Goal: Obtain resource: Download file/media

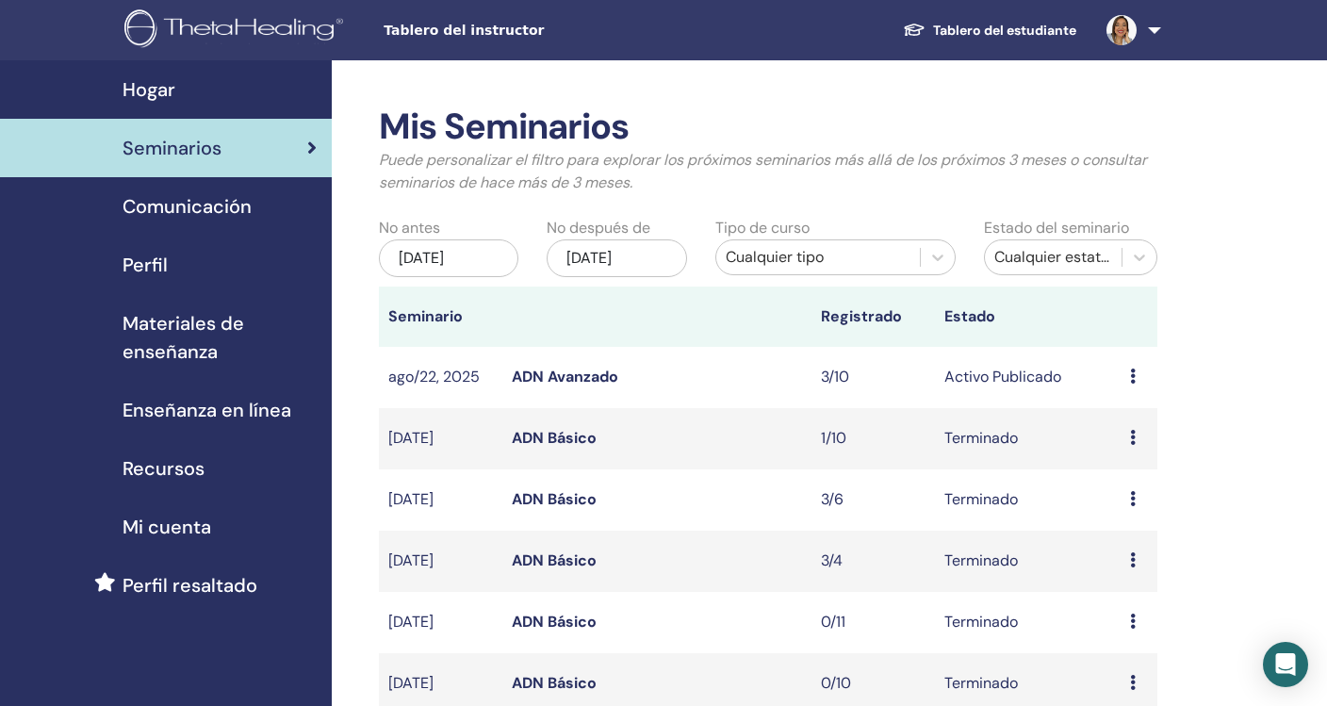
click at [460, 29] on span "Tablero del instructor" at bounding box center [524, 31] width 283 height 20
click at [465, 38] on span "Tablero del instructor" at bounding box center [524, 31] width 283 height 20
click at [188, 319] on span "Materiales de enseñanza" at bounding box center [219, 337] width 194 height 57
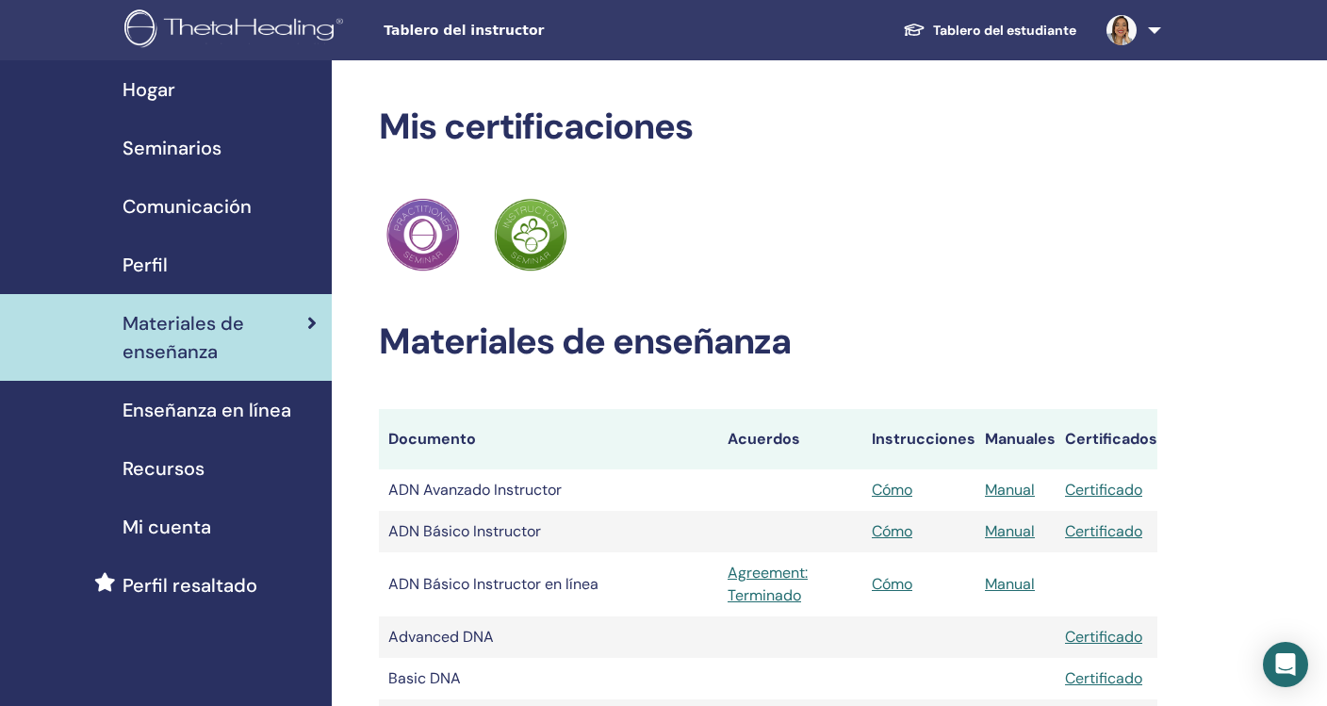
click at [899, 486] on link "Cómo" at bounding box center [892, 490] width 41 height 20
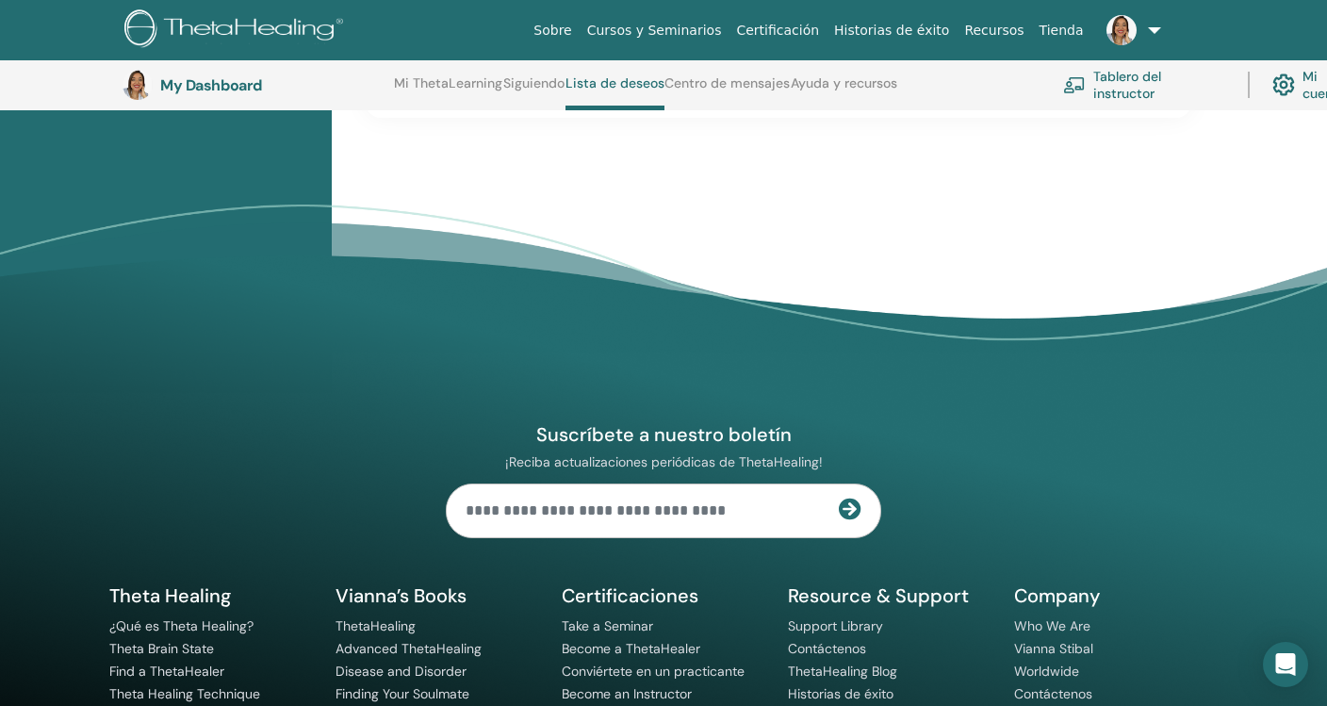
scroll to position [2145, 0]
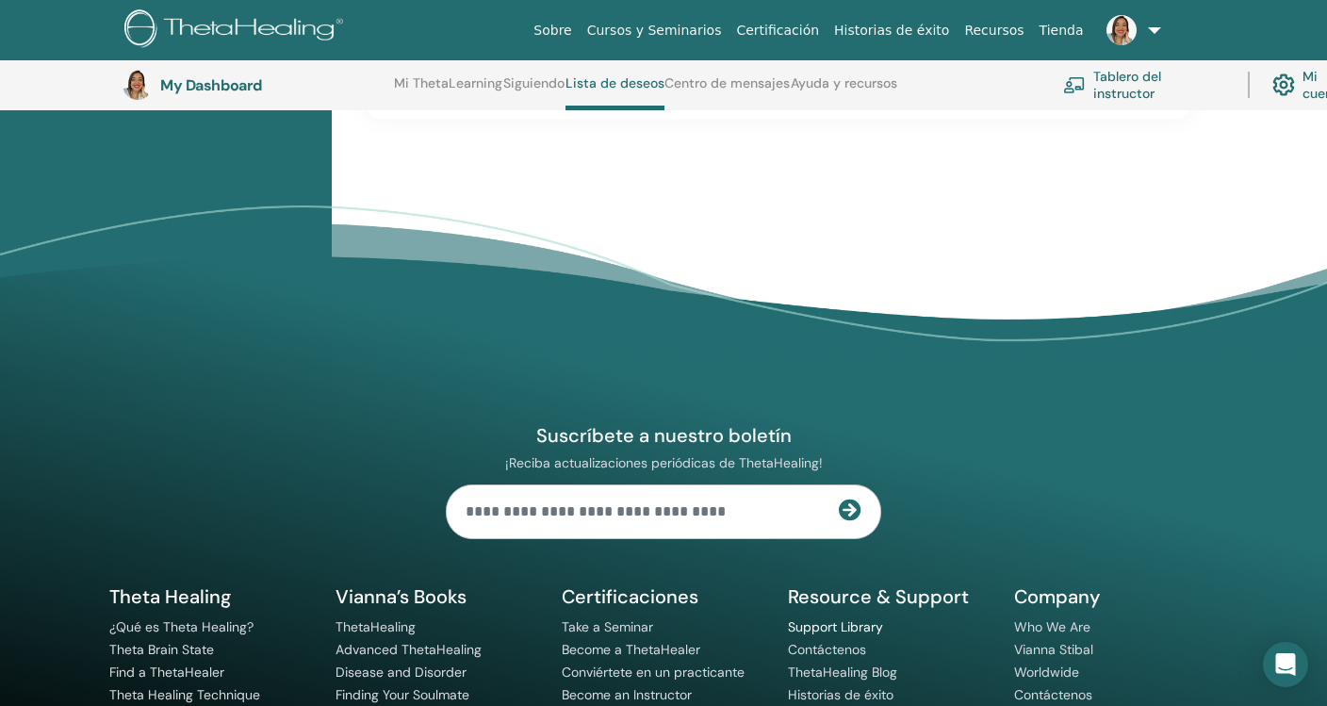
click at [858, 618] on link "Support Library" at bounding box center [835, 626] width 95 height 17
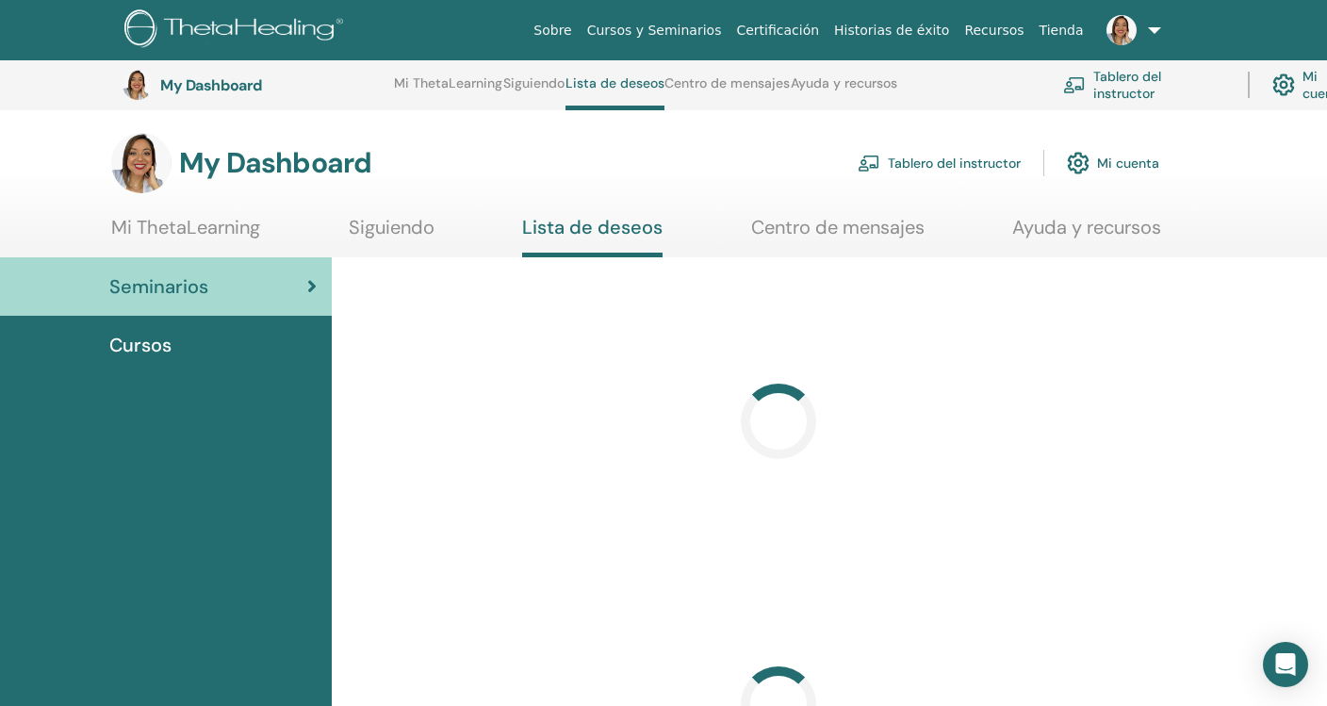
scroll to position [160, 0]
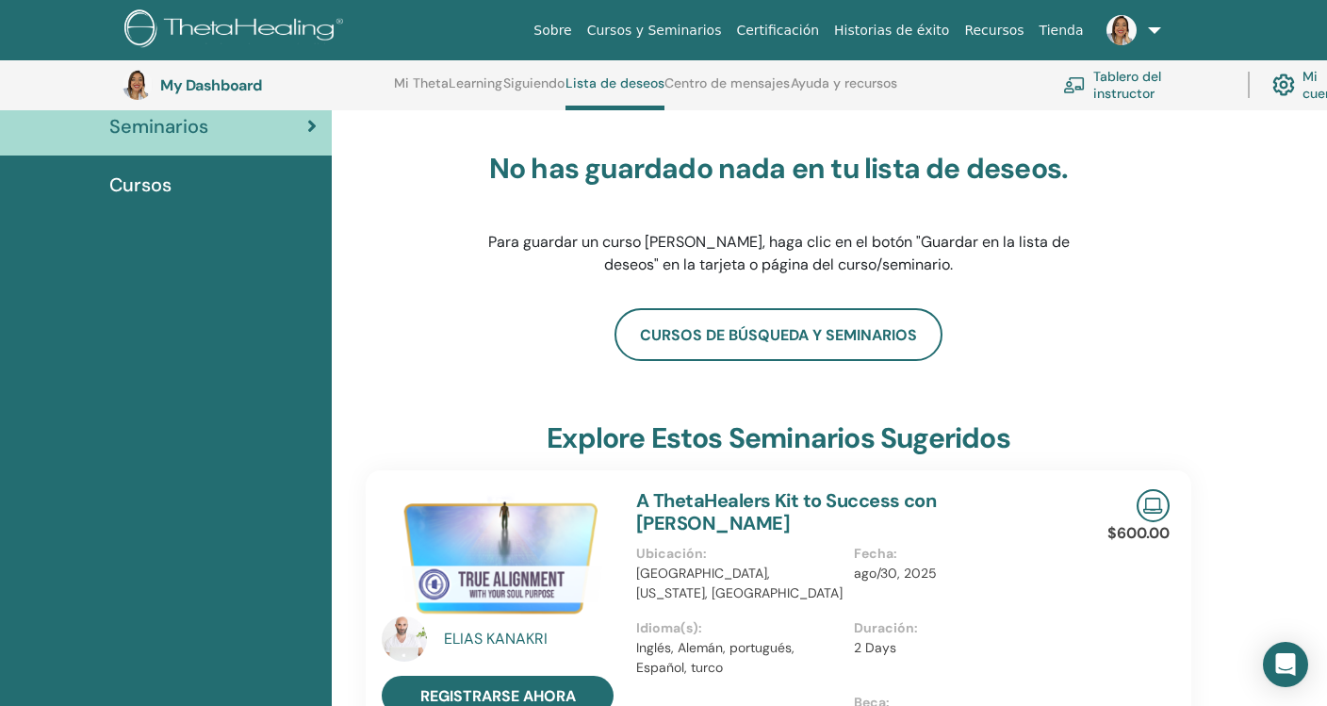
click at [1121, 96] on link "Tablero del instructor" at bounding box center [1144, 84] width 162 height 41
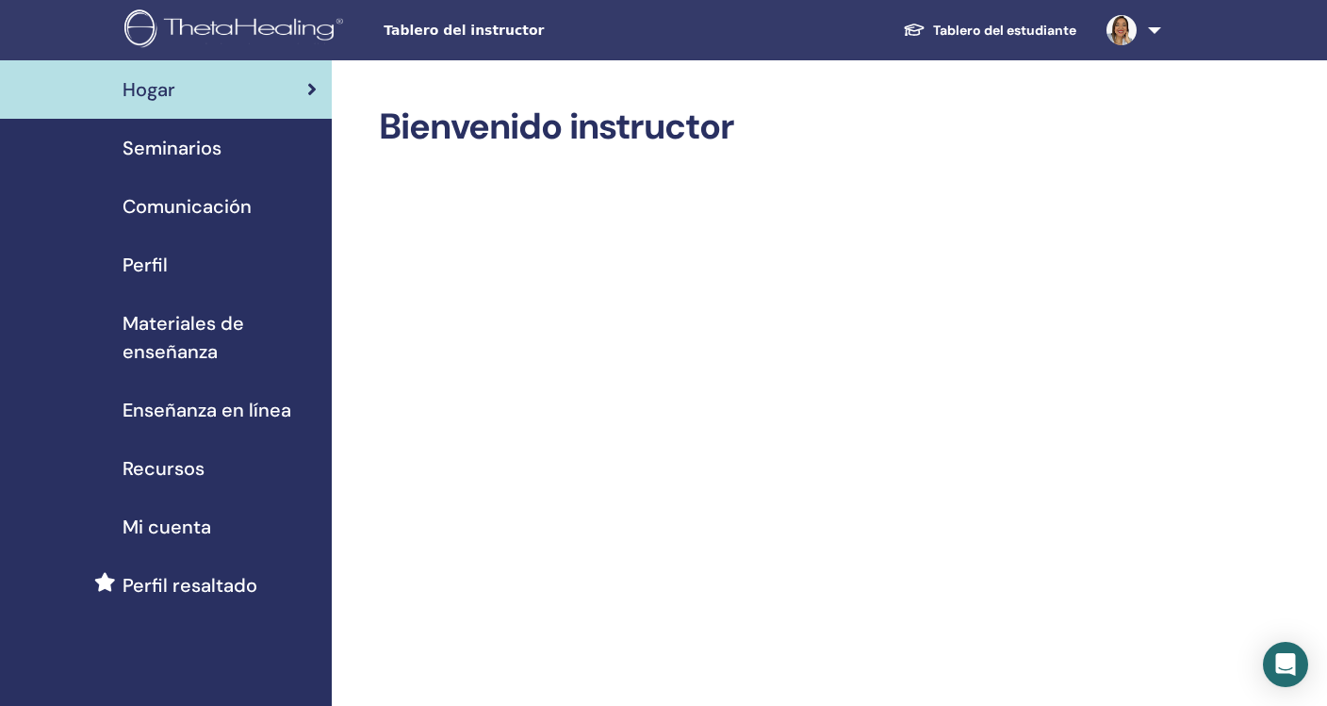
click at [209, 326] on span "Materiales de enseñanza" at bounding box center [219, 337] width 194 height 57
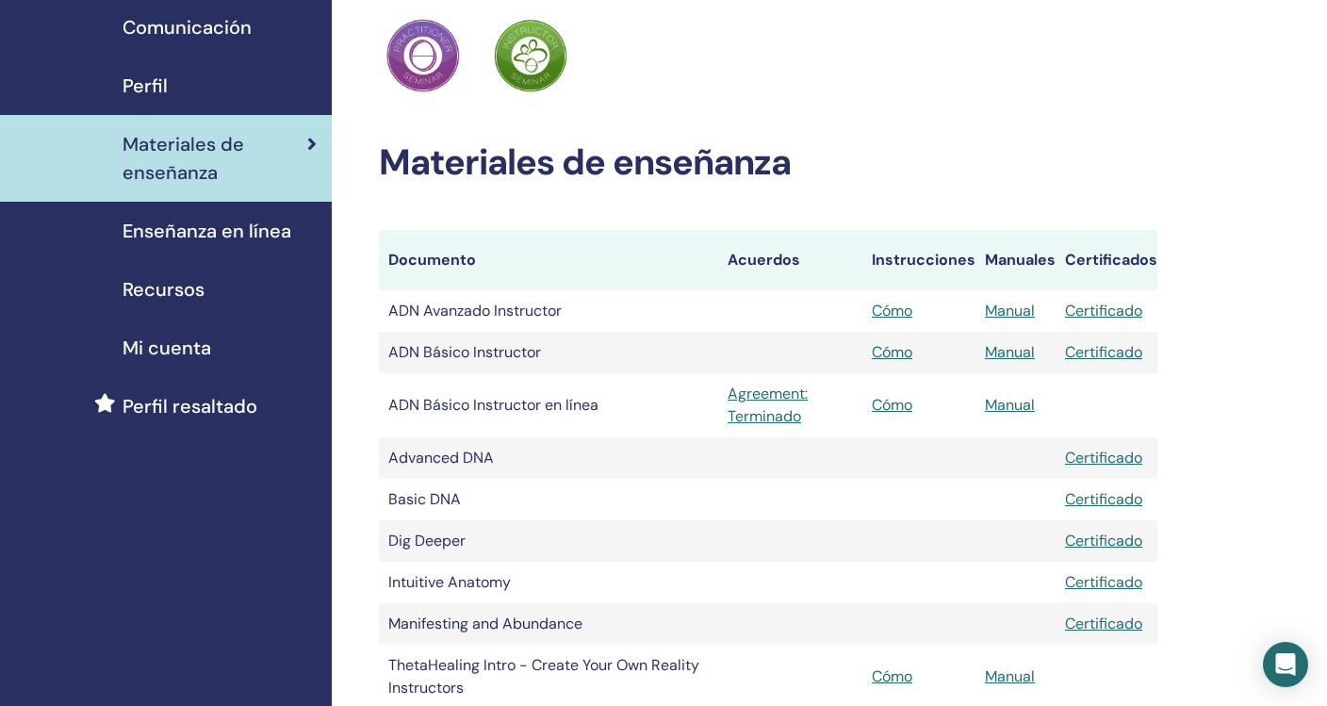
scroll to position [173, 0]
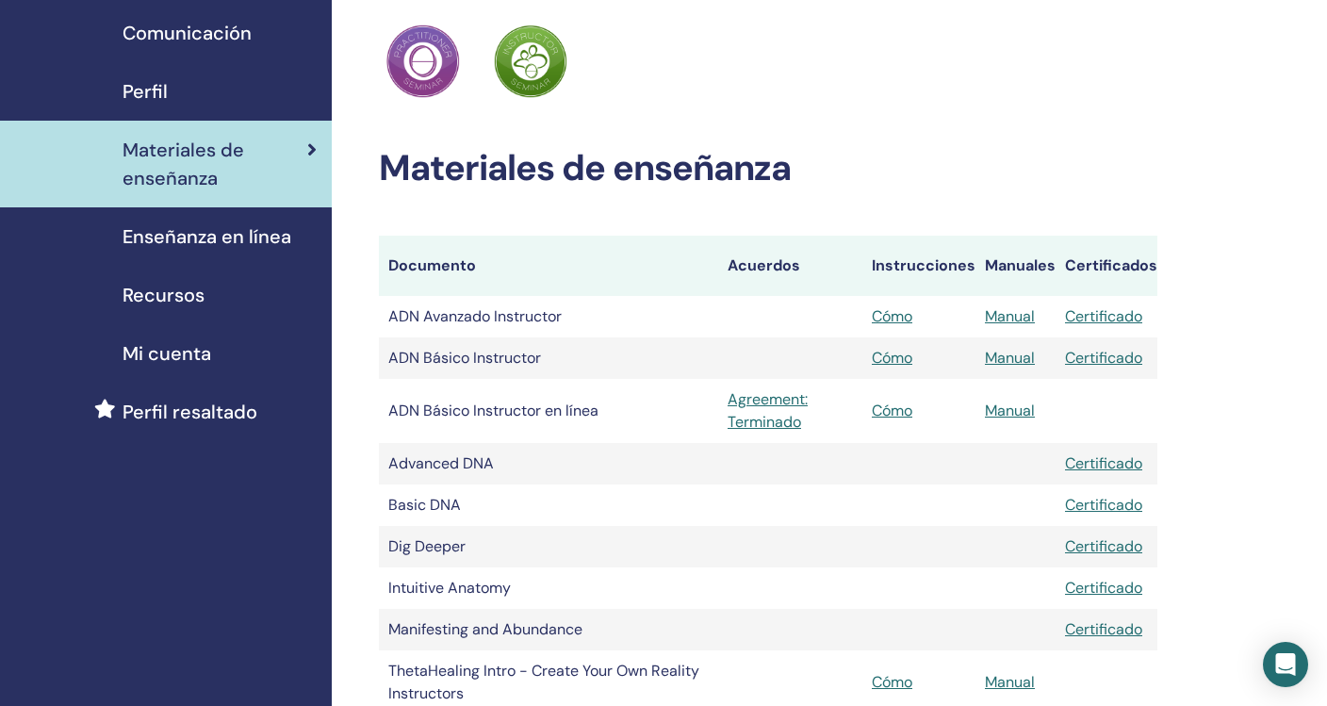
click at [992, 353] on link "Manual" at bounding box center [1010, 358] width 50 height 20
